Goal: Information Seeking & Learning: Understand process/instructions

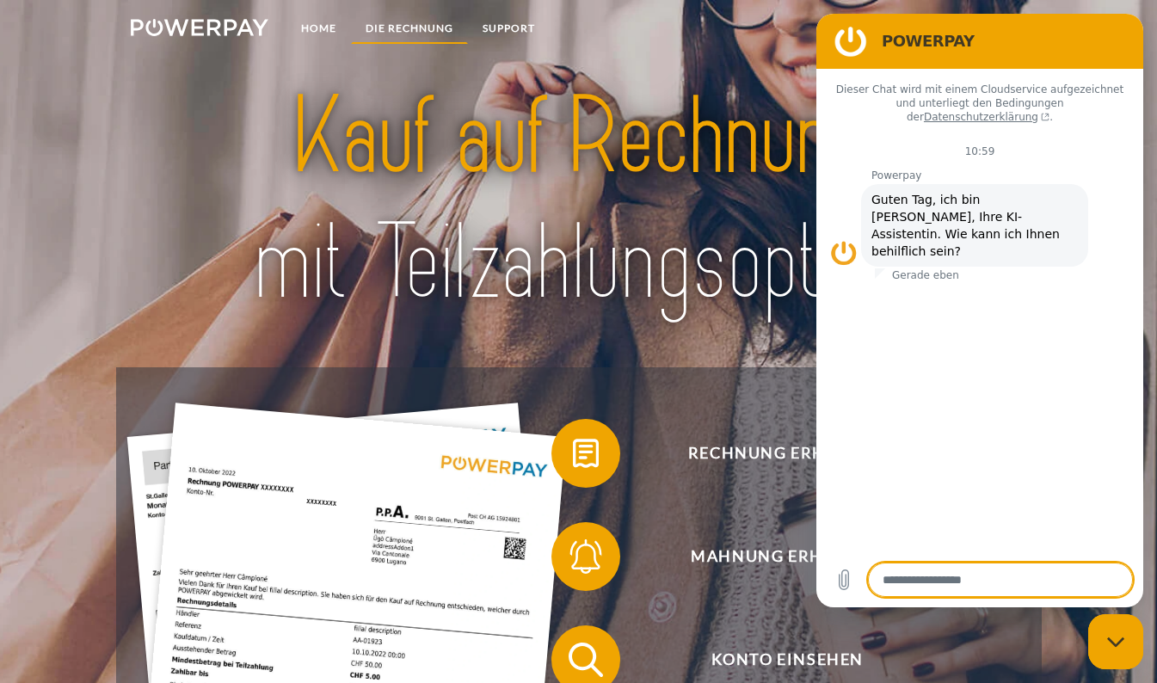
click at [409, 27] on link "DIE RECHNUNG" at bounding box center [409, 28] width 117 height 31
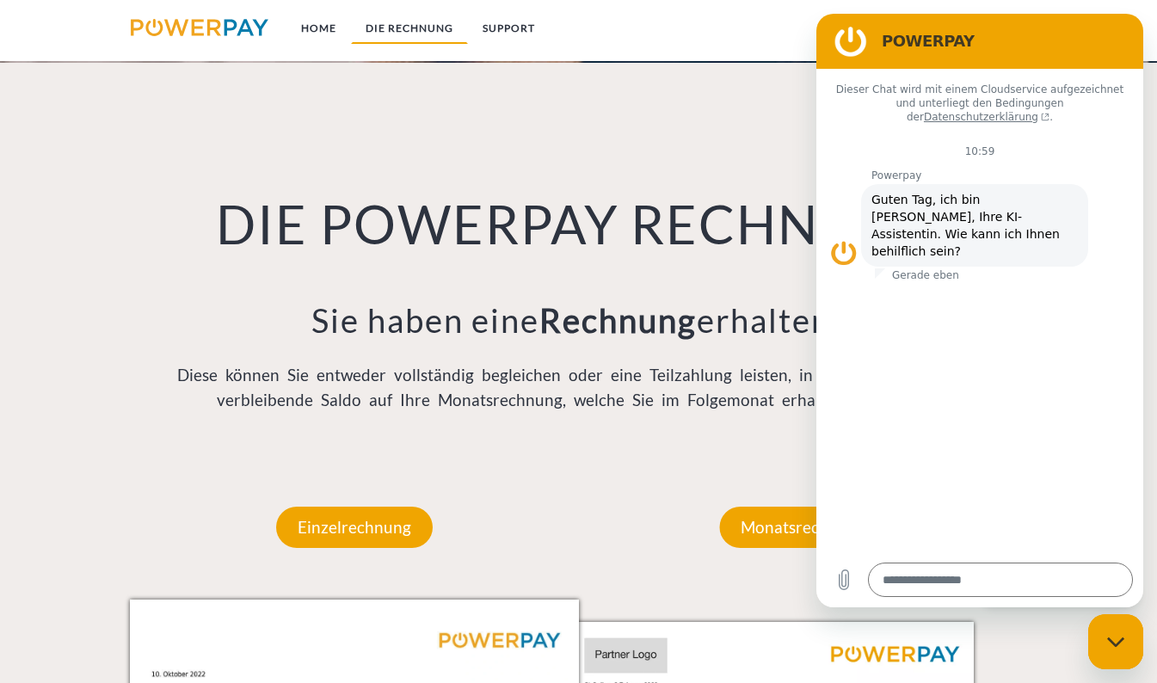
scroll to position [1178, 0]
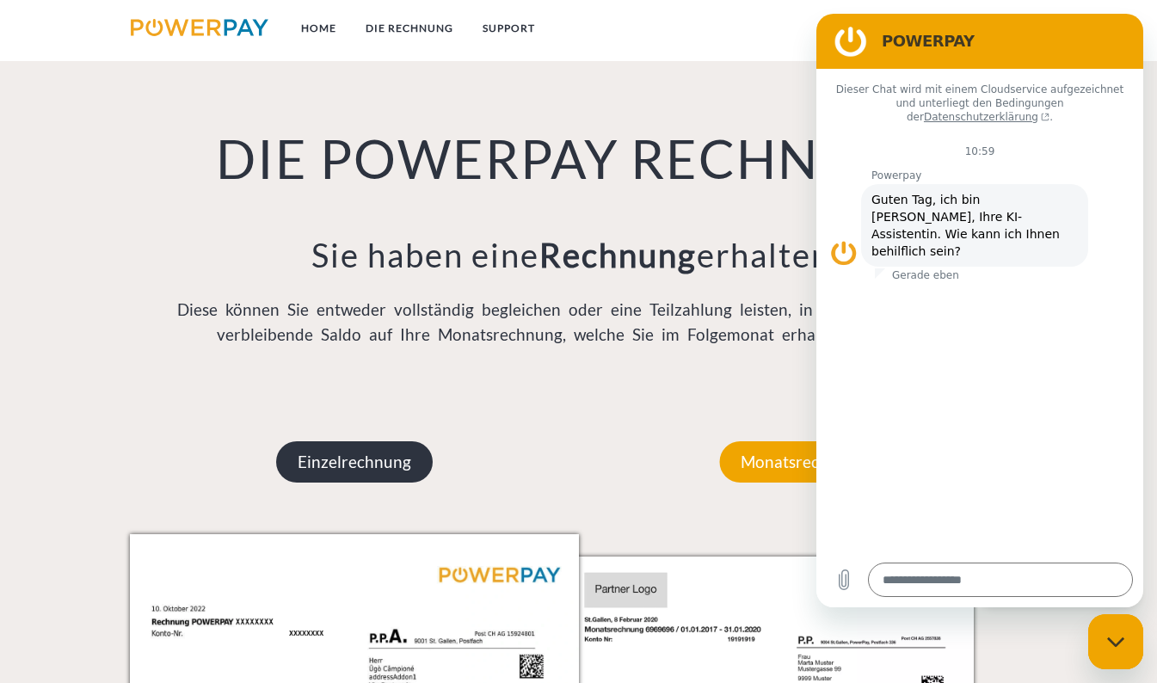
click at [364, 466] on p "Einzelrechnung" at bounding box center [354, 461] width 157 height 41
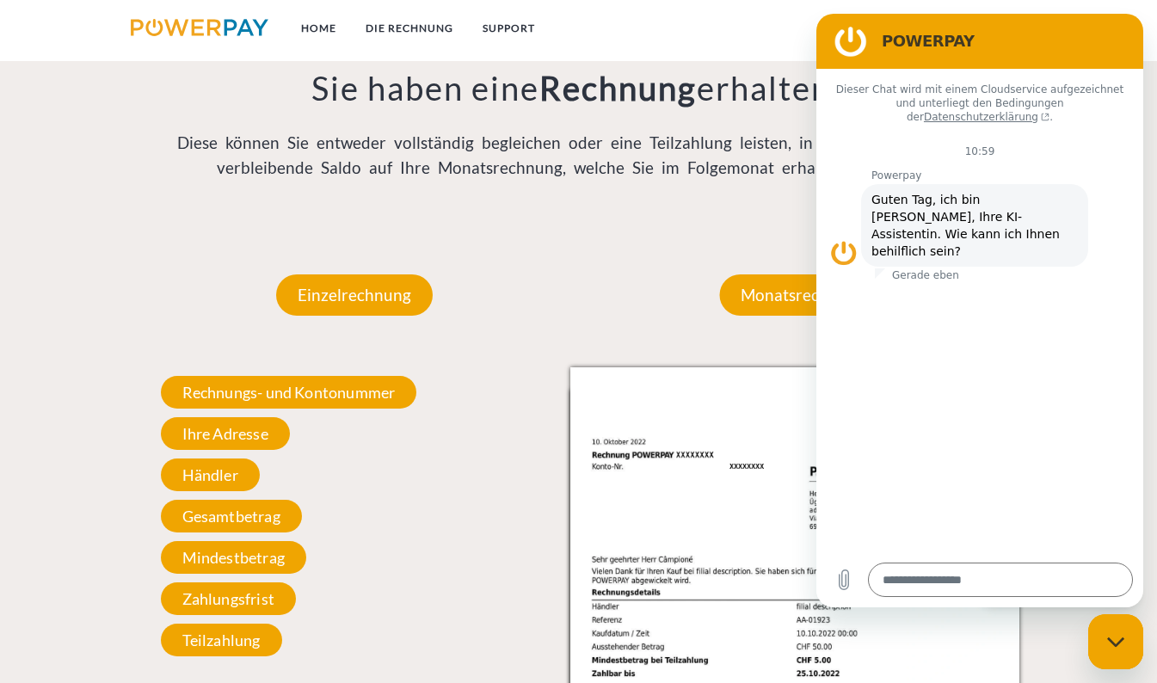
scroll to position [1350, 0]
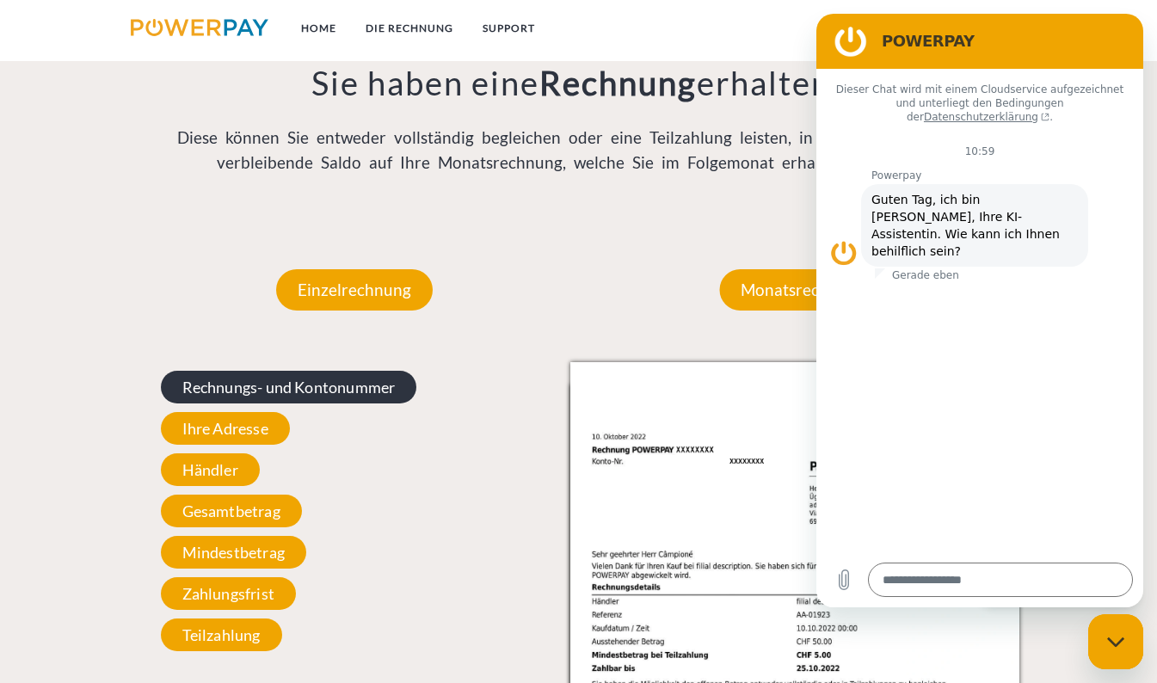
click at [228, 391] on span "Rechnungs- und Kontonummer" at bounding box center [289, 387] width 256 height 33
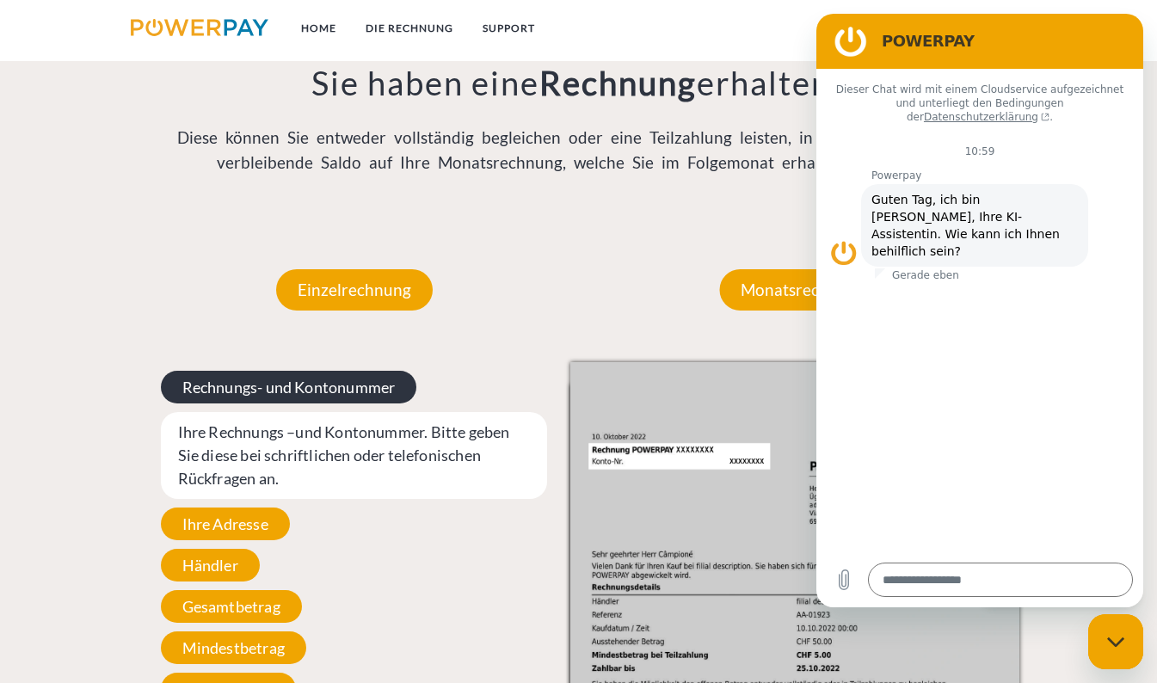
click at [184, 389] on span "Rechnungs- und Kontonummer" at bounding box center [289, 387] width 256 height 33
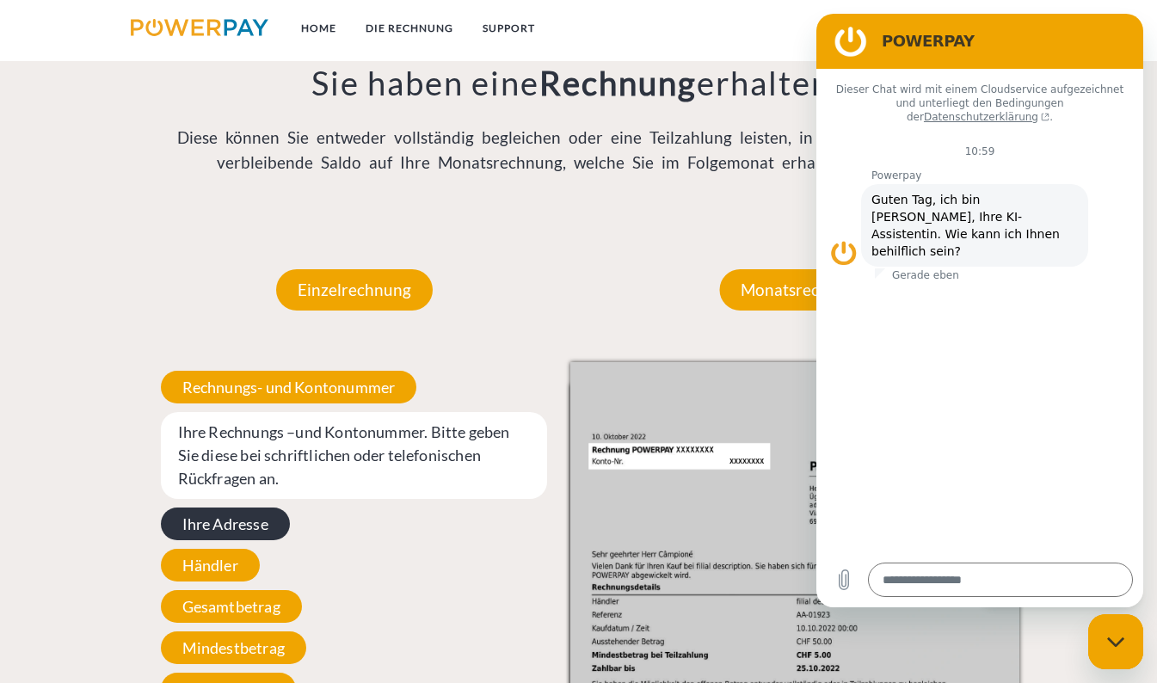
click at [225, 525] on span "Ihre Adresse" at bounding box center [225, 523] width 129 height 33
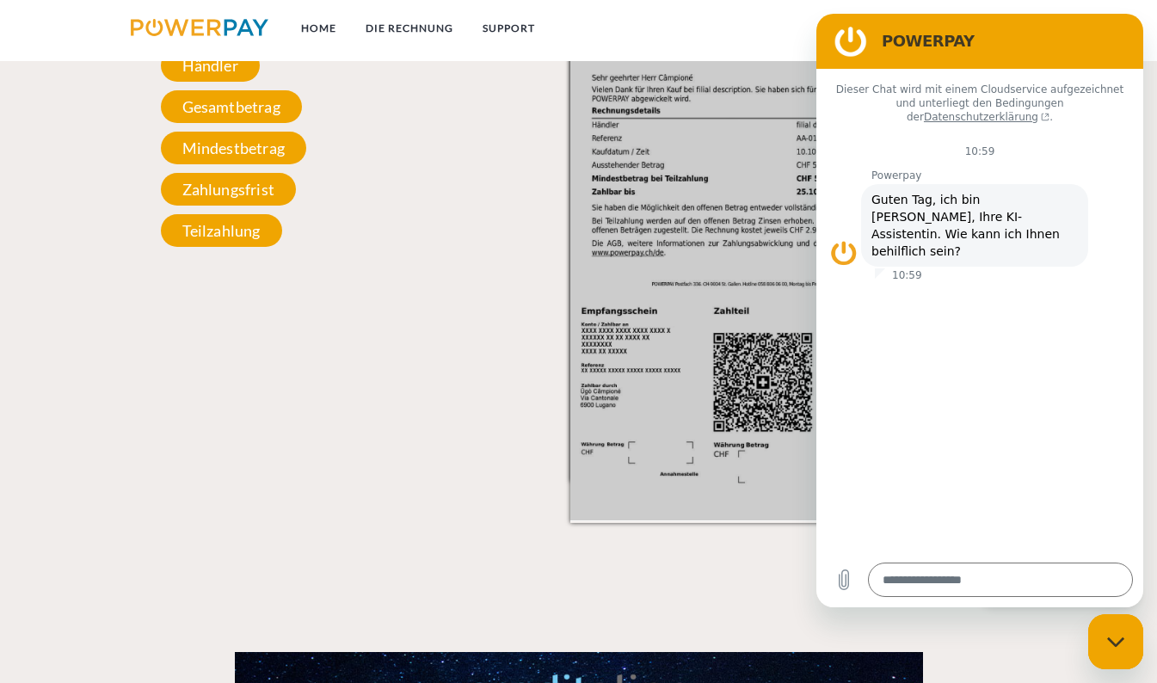
scroll to position [1639, 0]
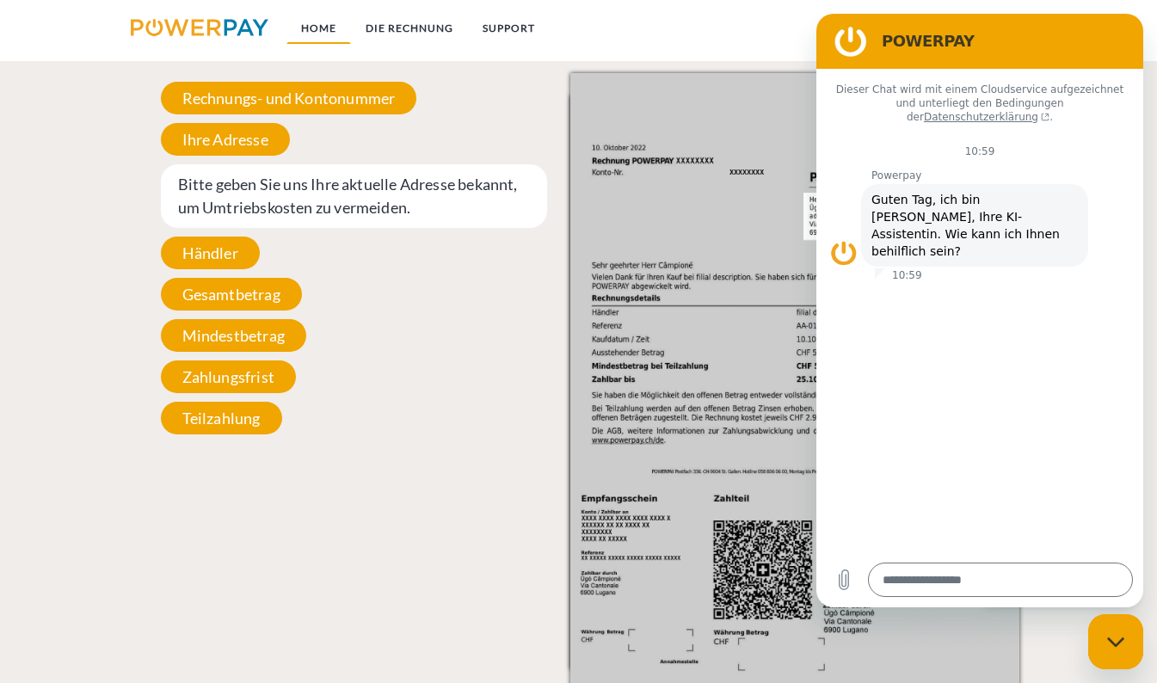
click at [320, 24] on link "Home" at bounding box center [318, 28] width 65 height 31
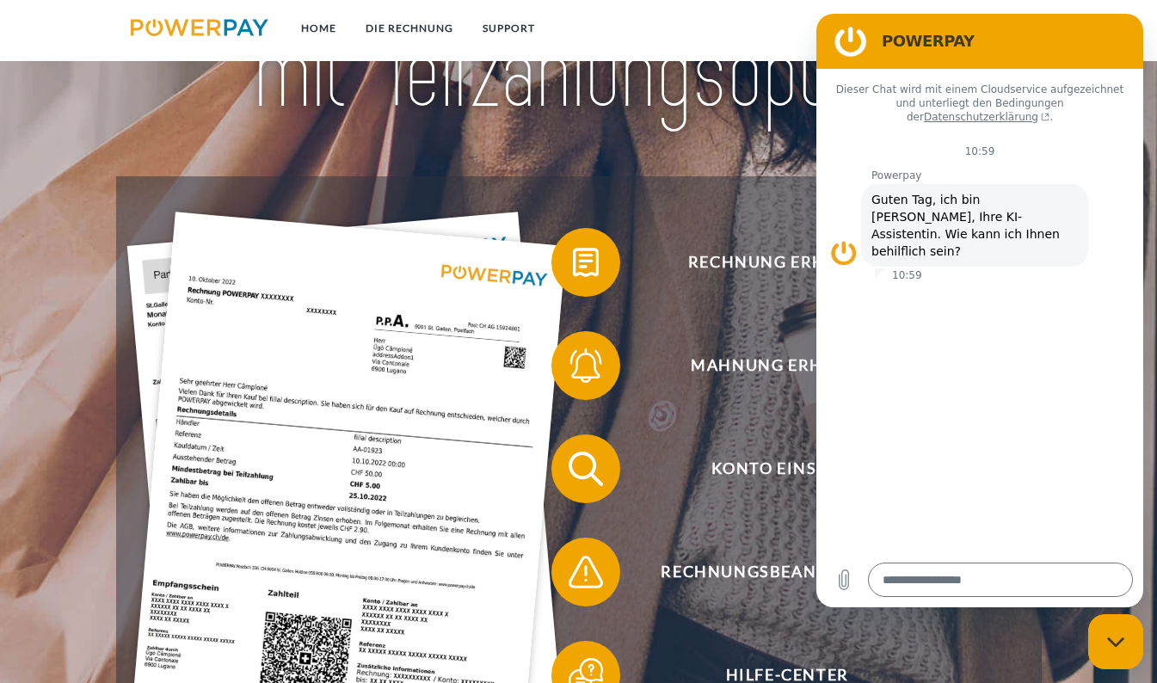
scroll to position [172, 0]
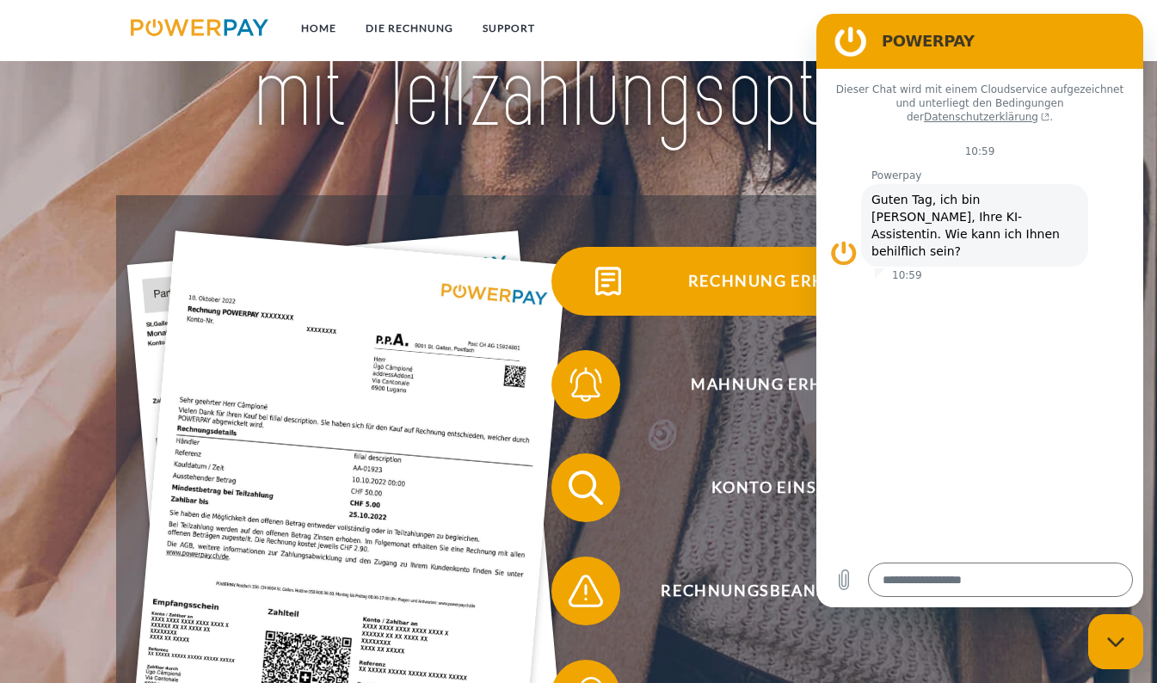
click at [723, 289] on span "Rechnung erhalten?" at bounding box center [786, 281] width 421 height 69
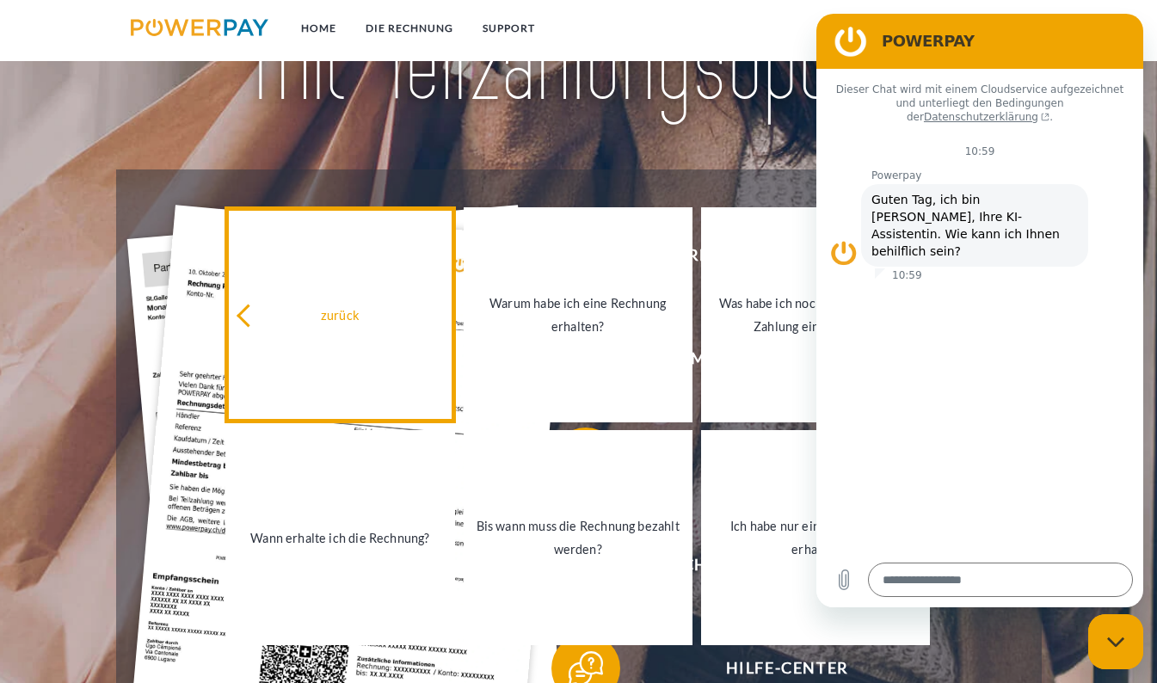
scroll to position [0, 0]
